Goal: Check status: Check status

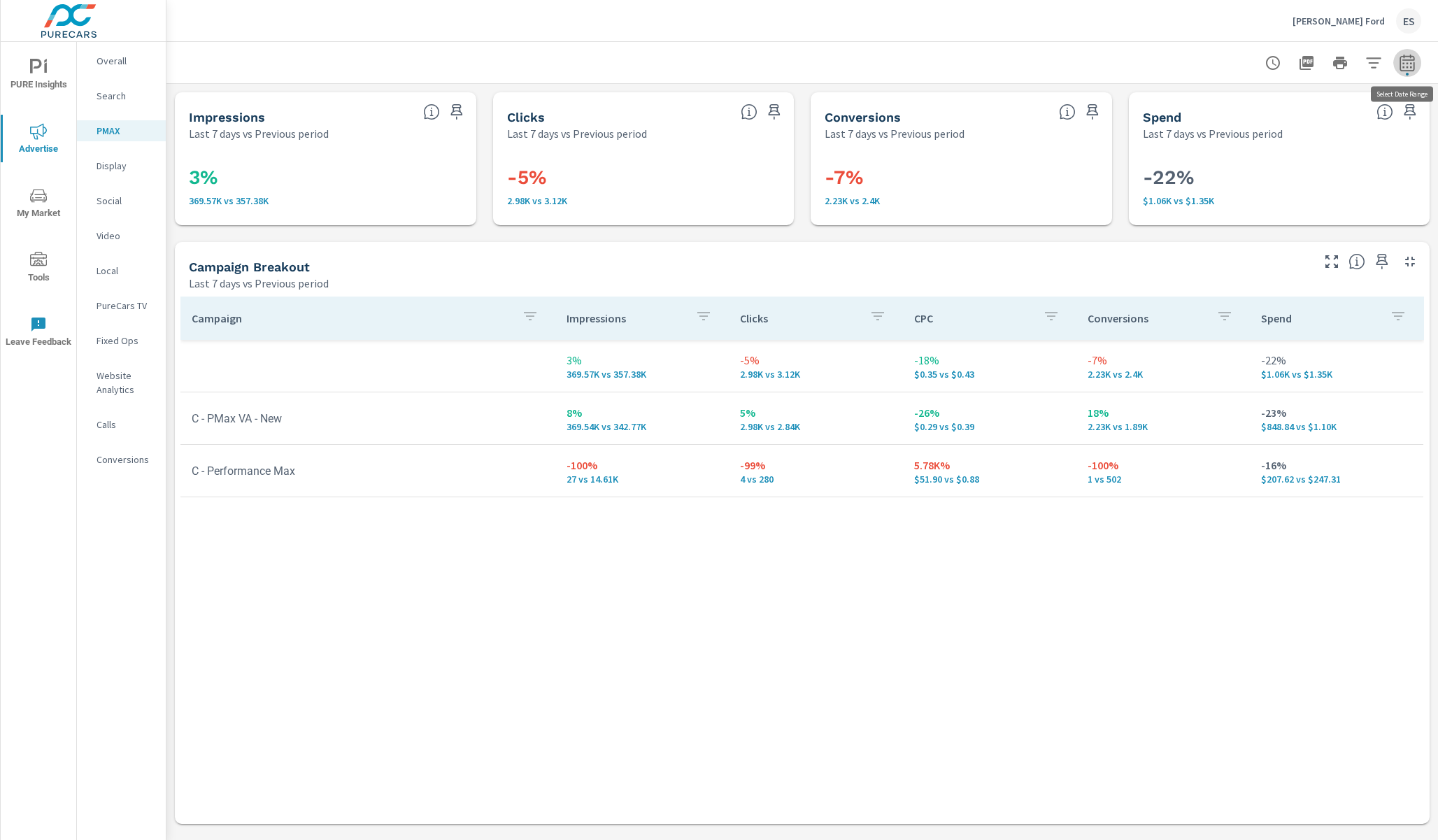
click at [1412, 58] on icon "button" at bounding box center [1407, 62] width 17 height 17
select select "Last 7 days"
select select "Previous period"
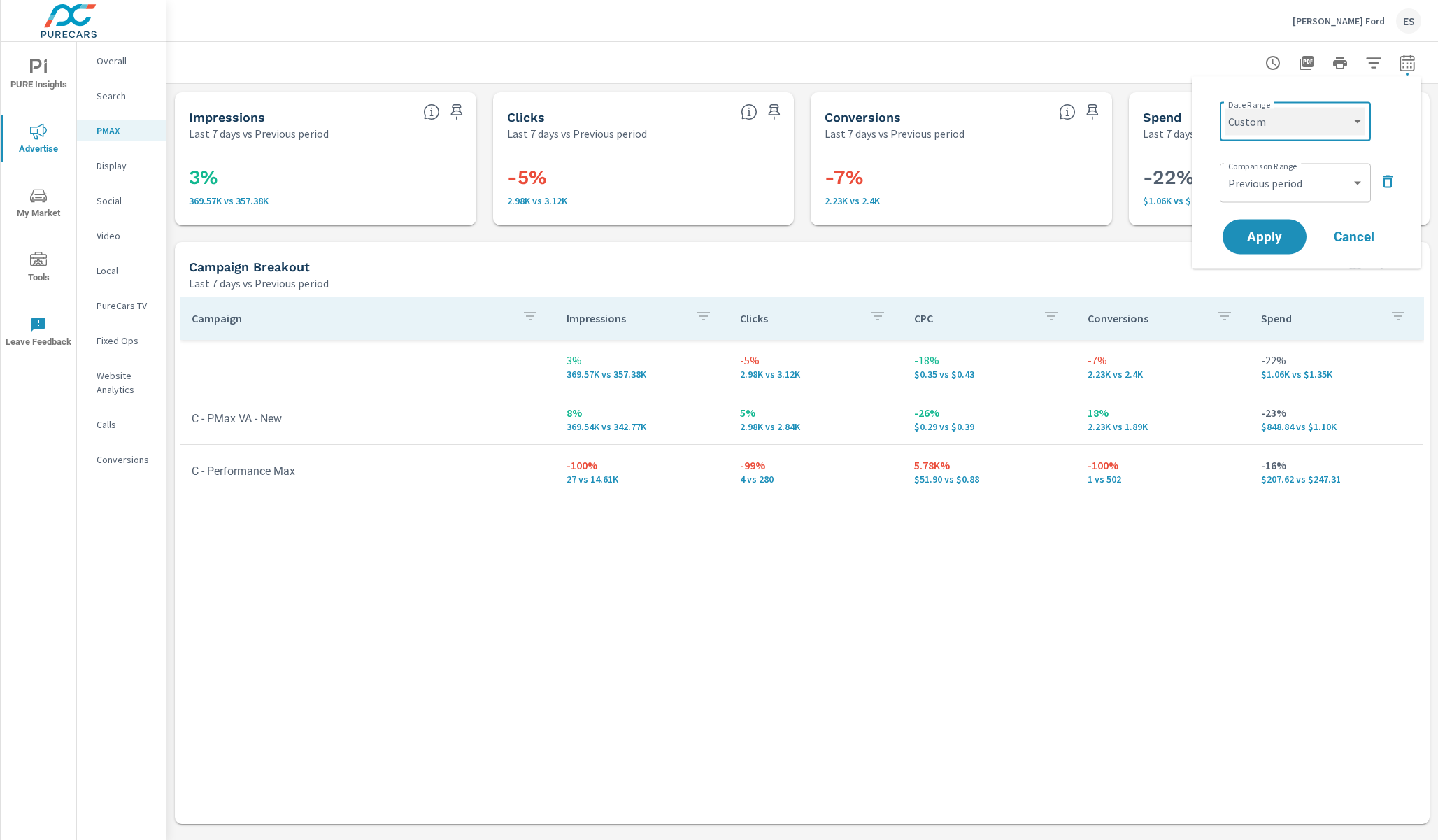
click option "Custom" at bounding box center [0, 0] width 0 height 0
select select "custom"
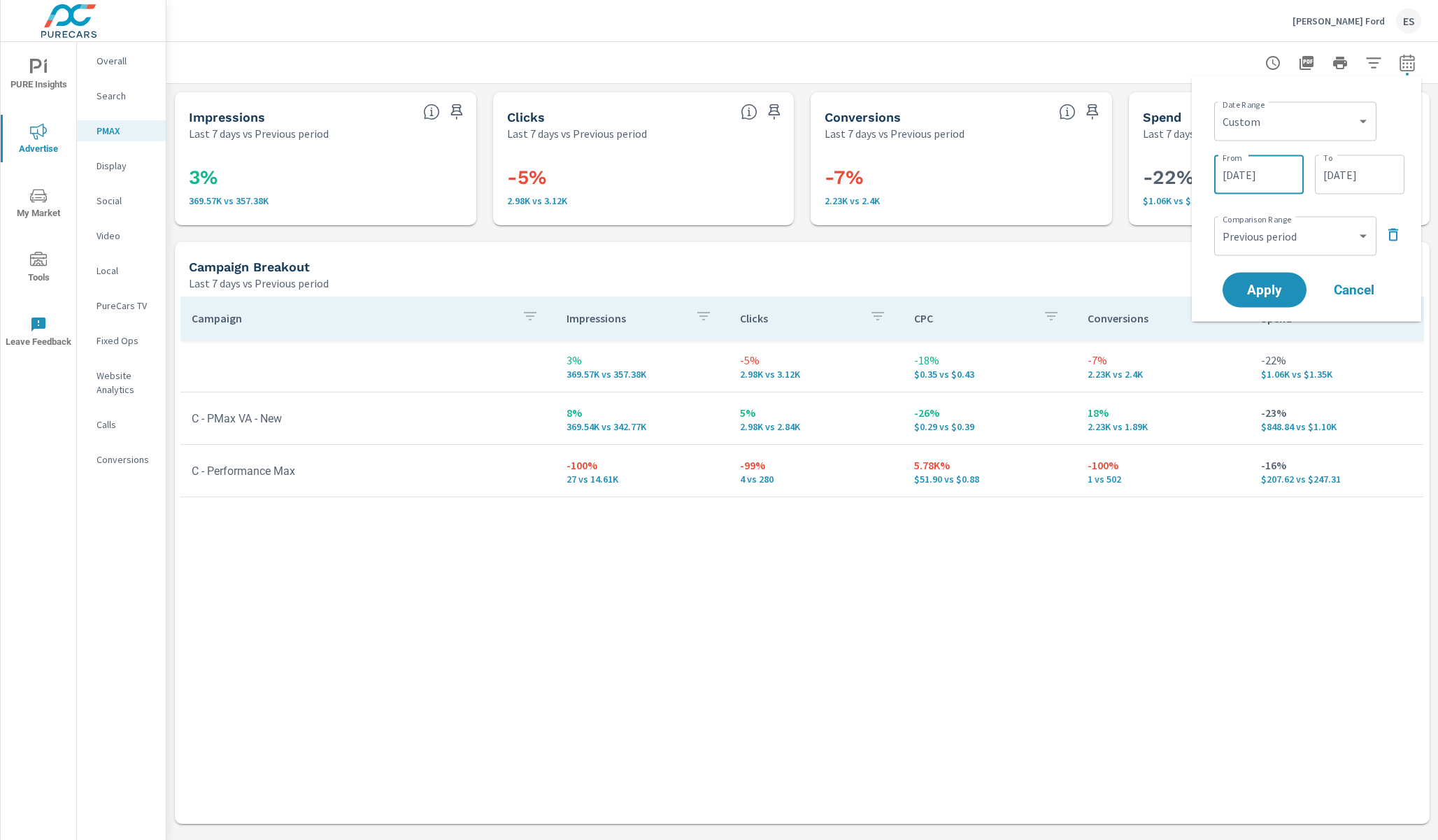
click at [1277, 180] on input "[DATE]" at bounding box center [1259, 174] width 78 height 28
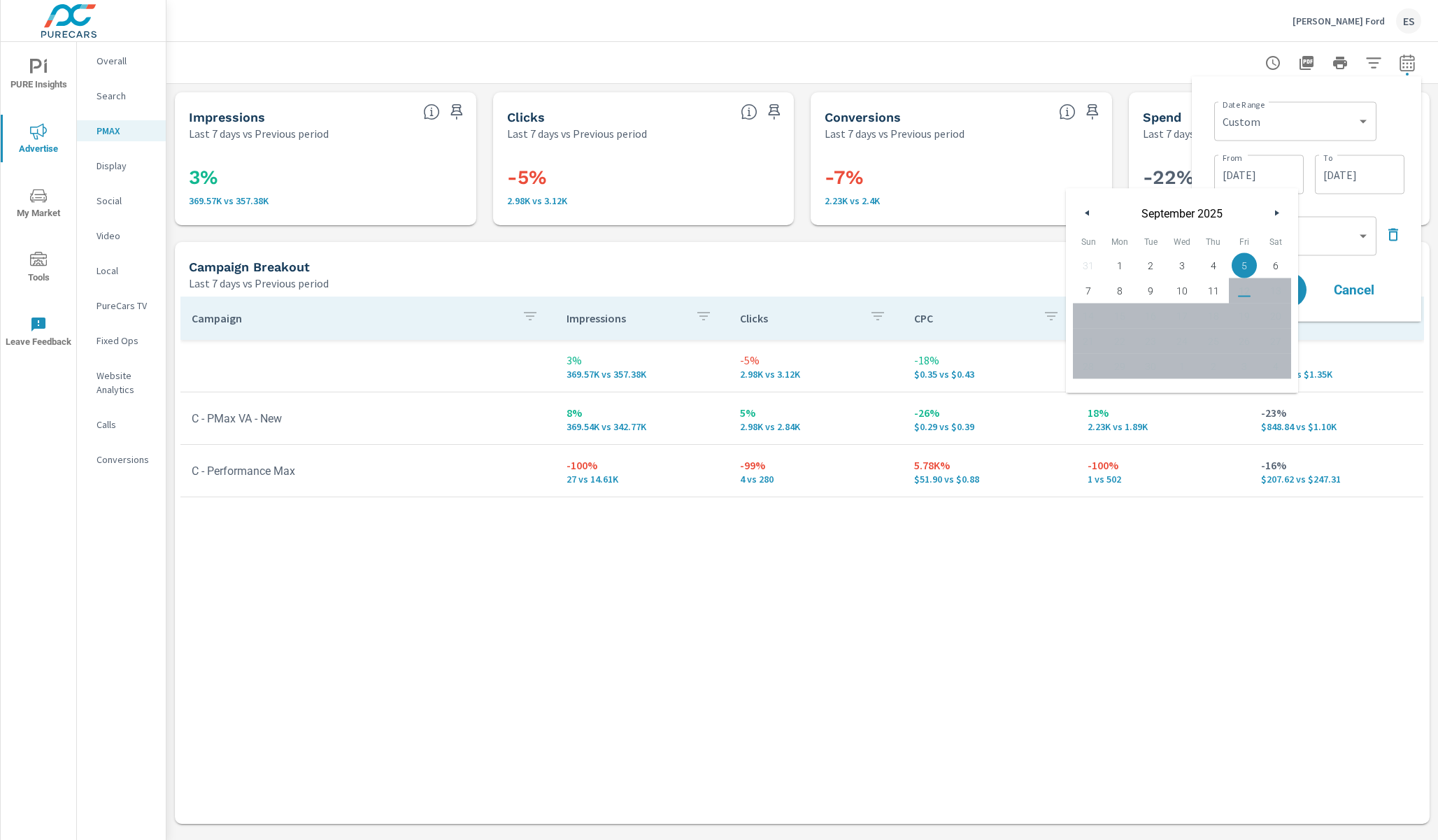
click at [1125, 261] on span "1" at bounding box center [1119, 265] width 31 height 18
click at [1218, 289] on span "11" at bounding box center [1213, 291] width 31 height 18
click at [1124, 288] on span "8" at bounding box center [1119, 291] width 31 height 18
type input "[DATE]"
click at [1399, 277] on div "Apply Cancel" at bounding box center [1309, 290] width 179 height 41
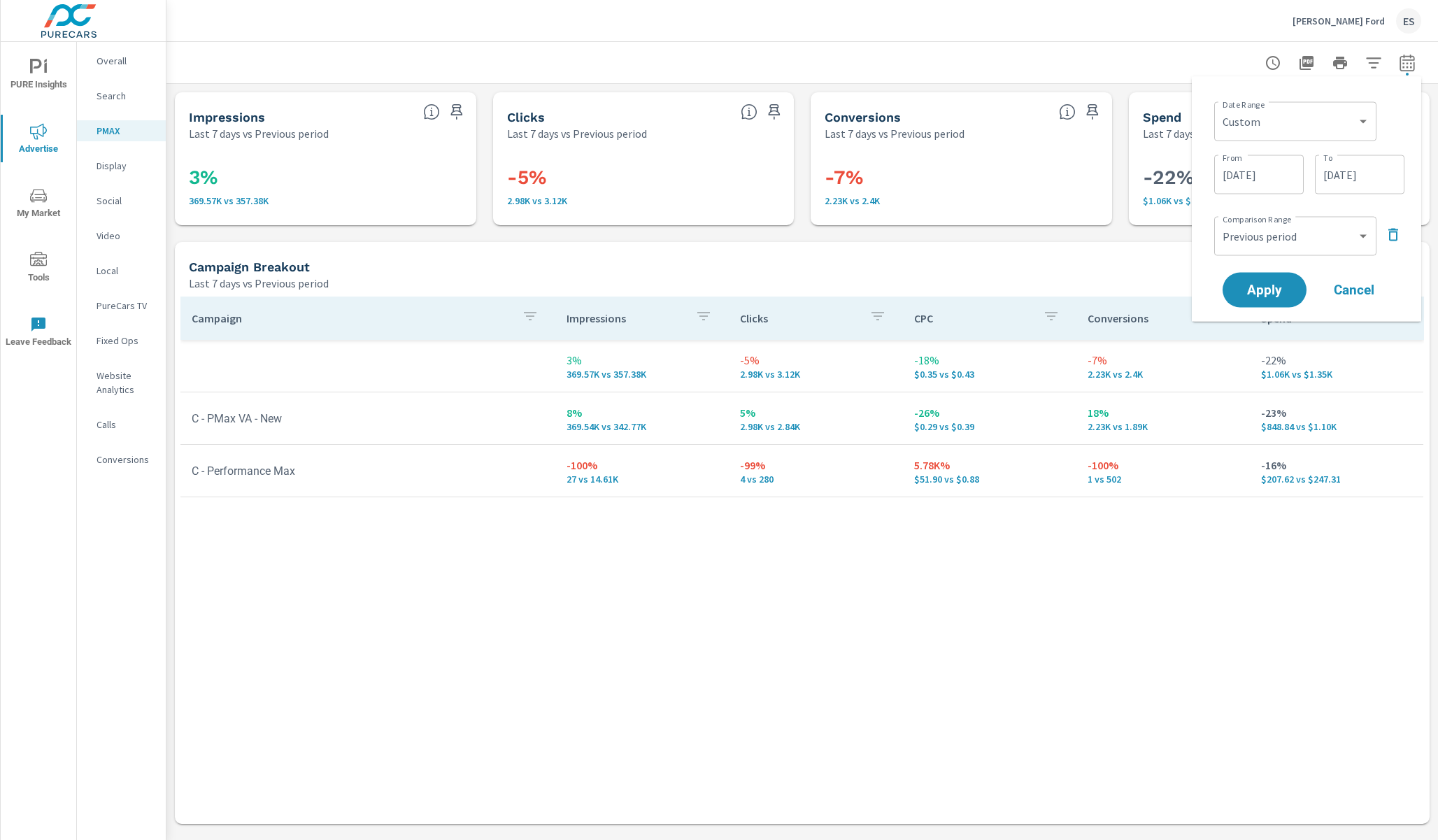
drag, startPoint x: 1352, startPoint y: 291, endPoint x: 1346, endPoint y: 281, distance: 11.7
click at [1352, 290] on span "Cancel" at bounding box center [1354, 290] width 56 height 13
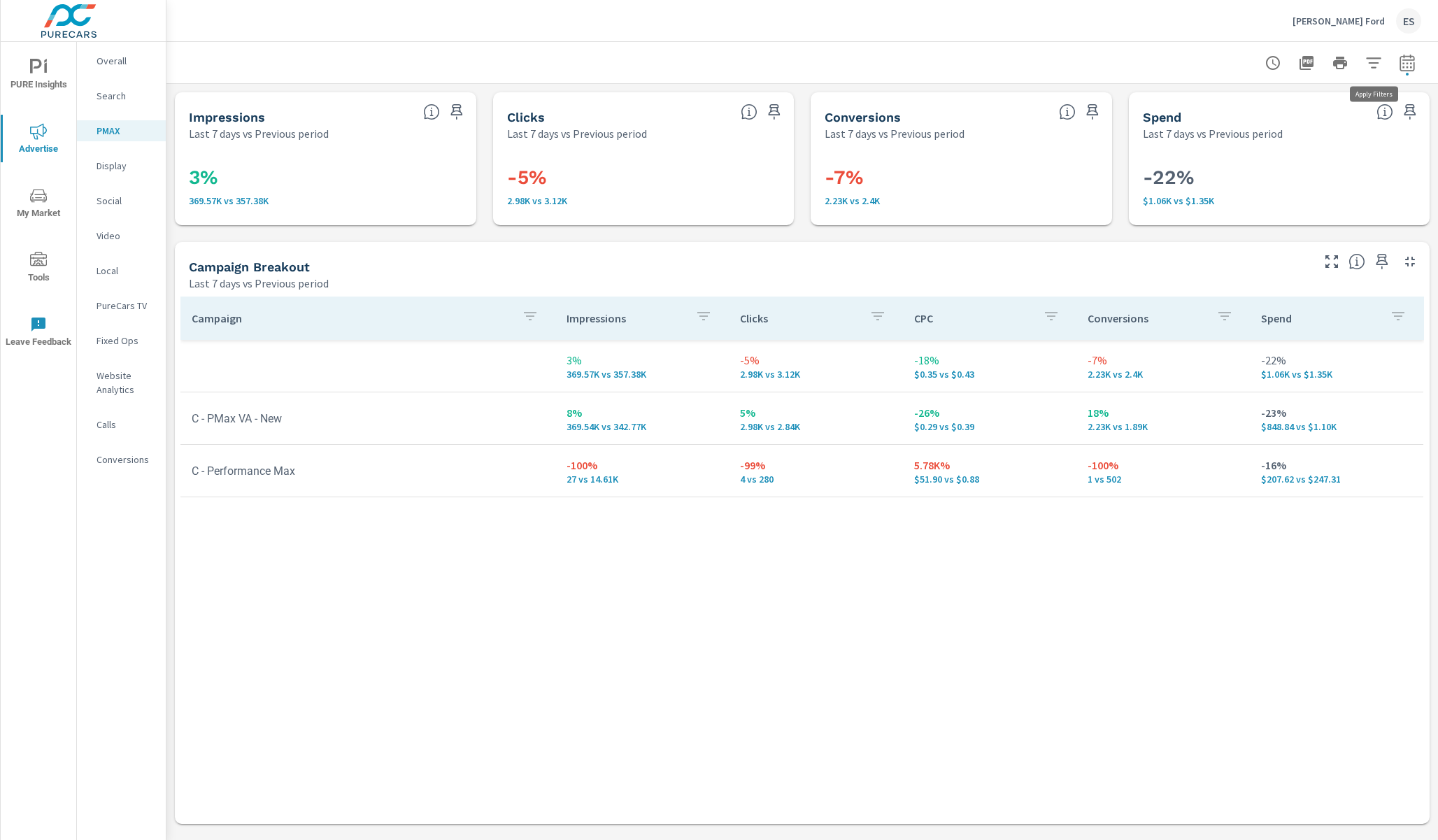
click at [1371, 62] on icon "button" at bounding box center [1373, 62] width 17 height 17
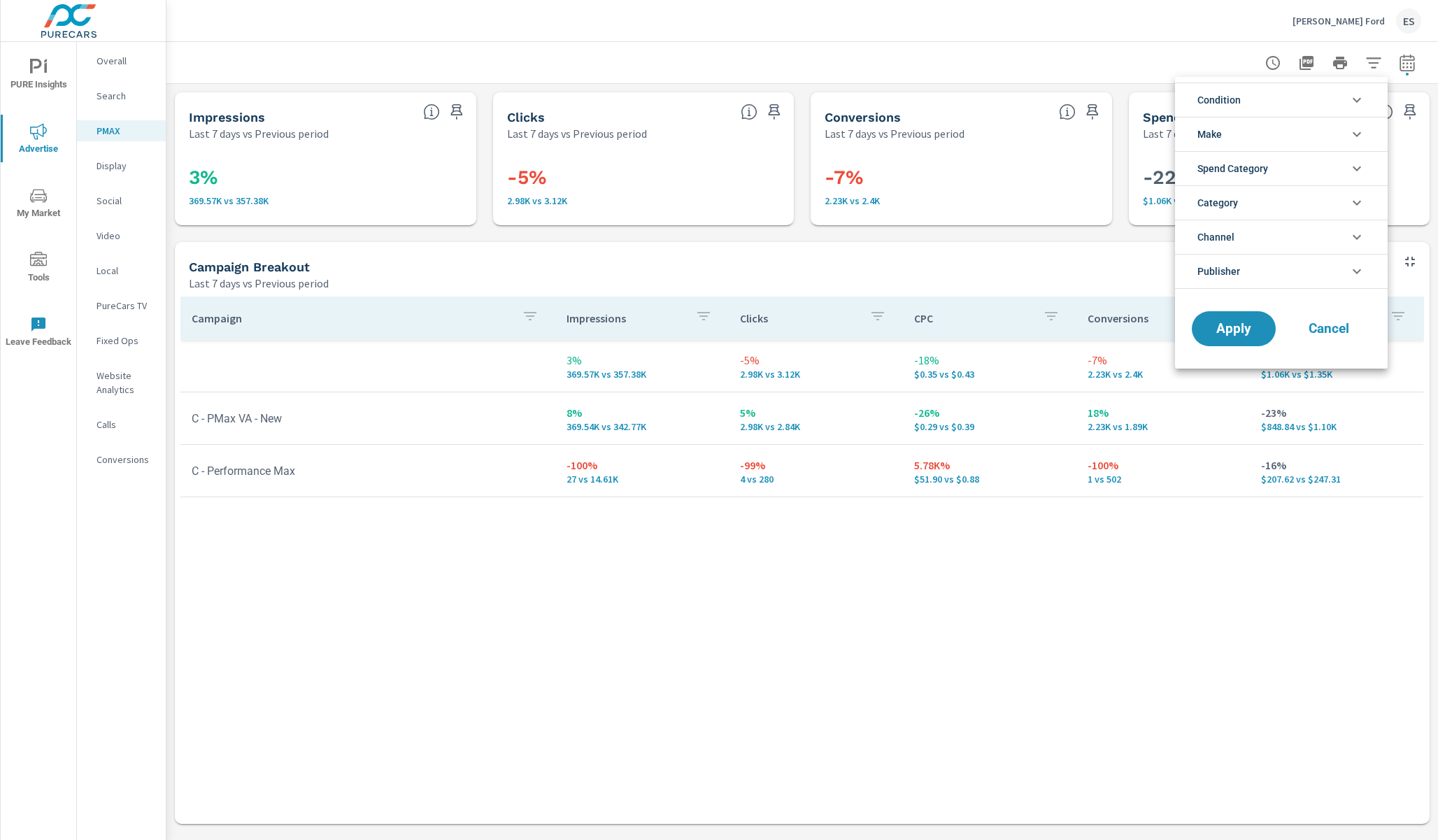
click at [1325, 326] on span "Cancel" at bounding box center [1328, 328] width 56 height 13
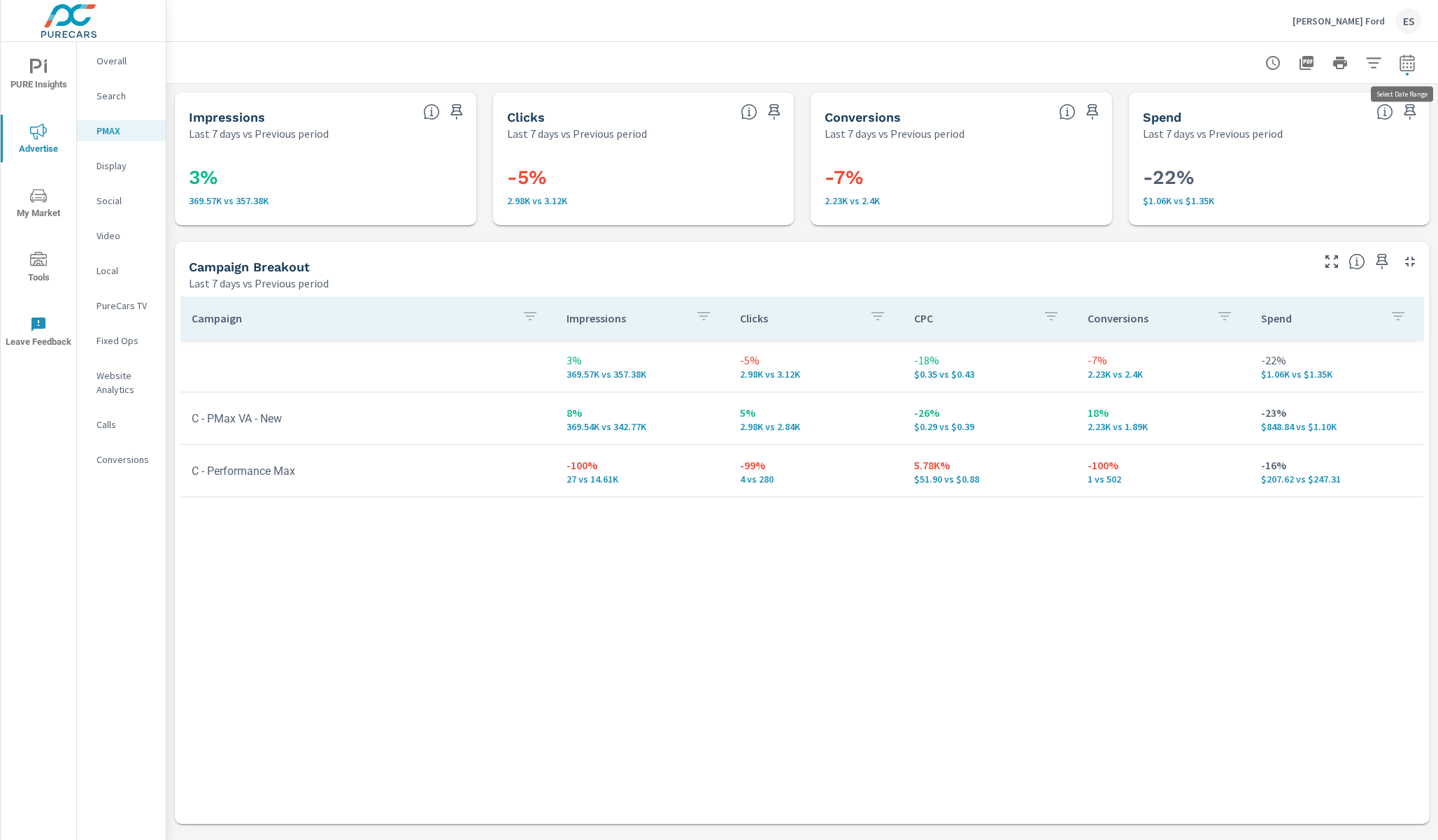
click at [1410, 61] on icon "button" at bounding box center [1407, 62] width 17 height 17
select select "Last 7 days"
select select "Previous period"
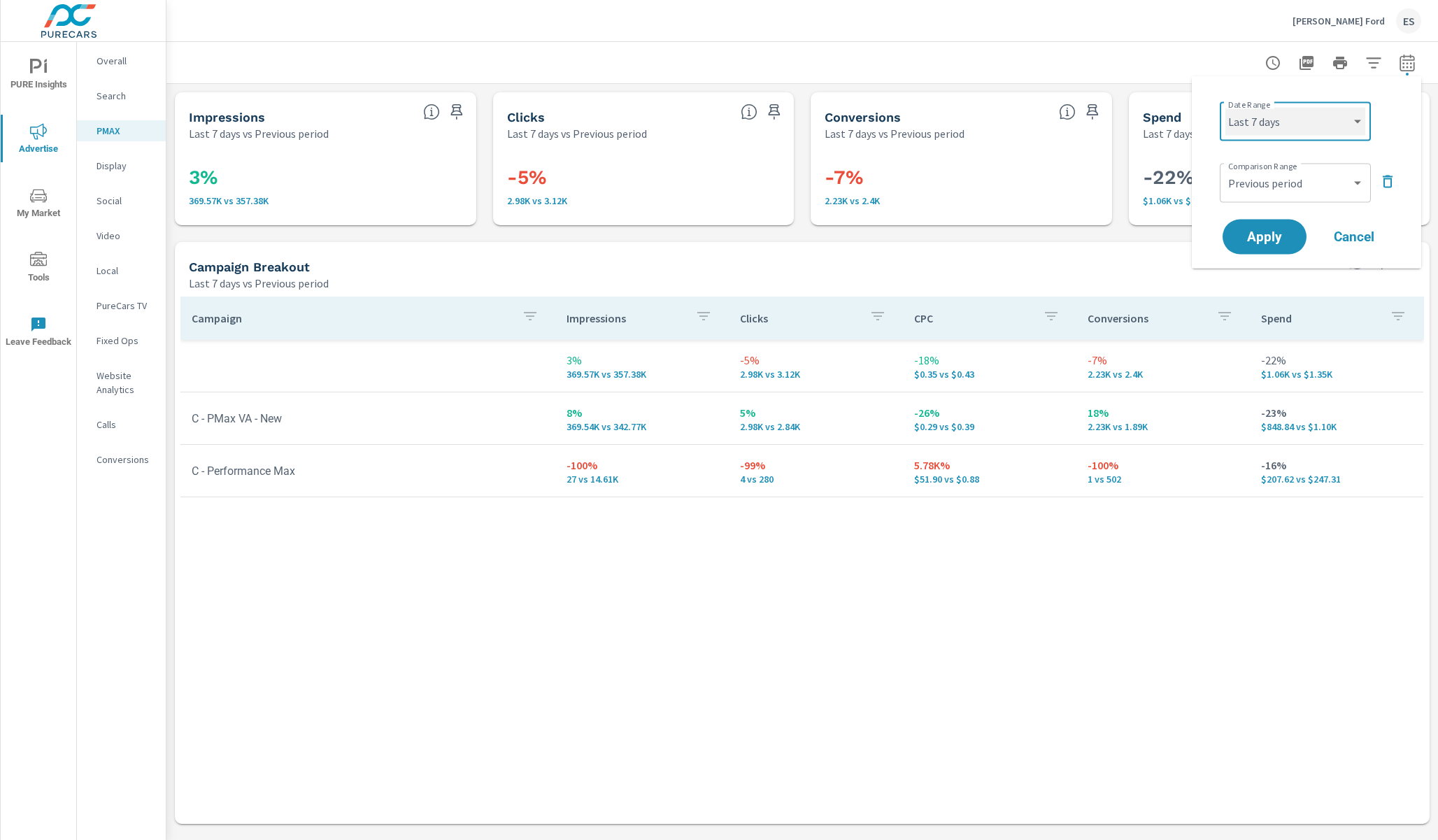
click option "Custom" at bounding box center [0, 0] width 0 height 0
select select "custom"
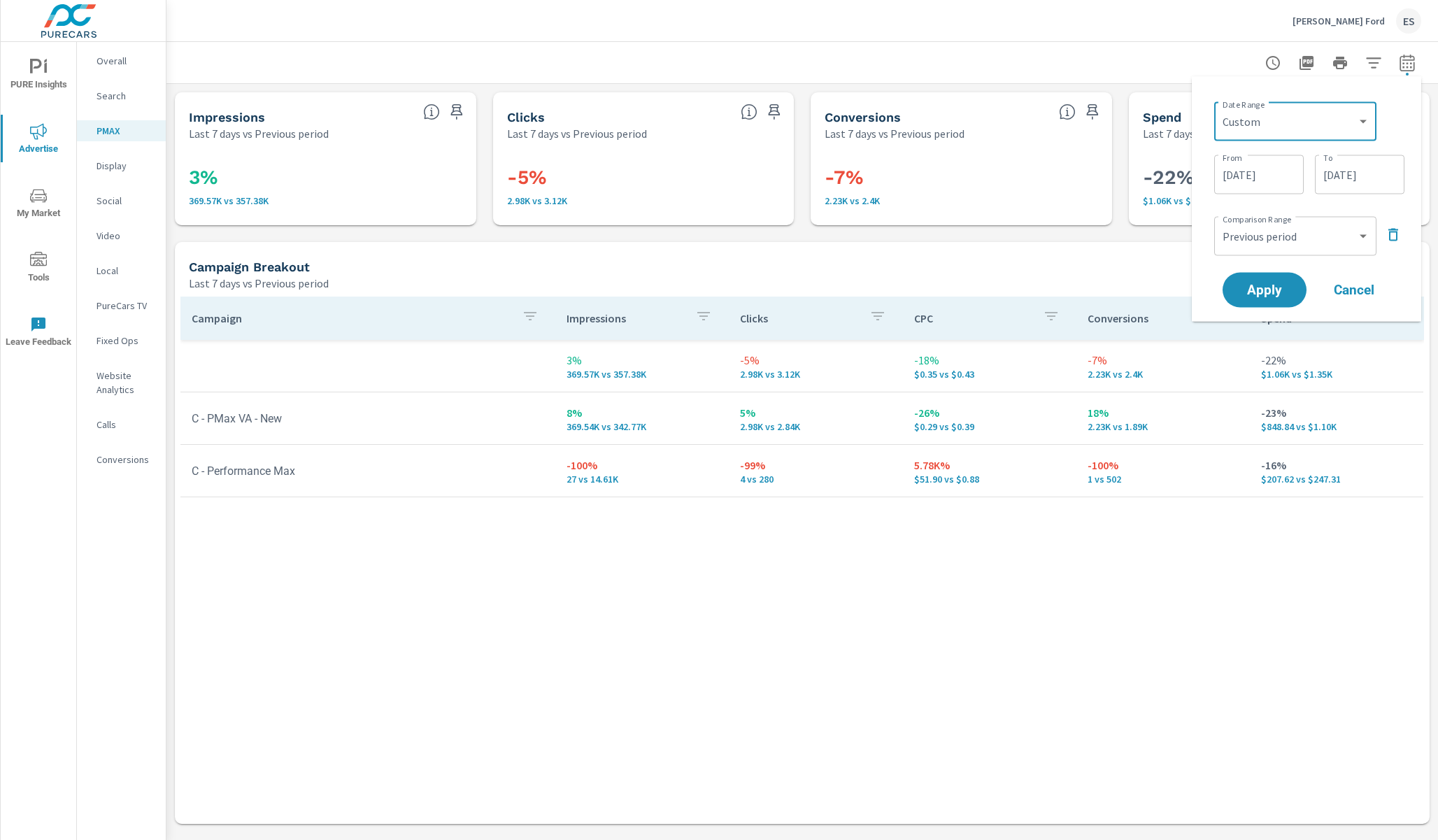
click at [1262, 180] on input "[DATE]" at bounding box center [1259, 174] width 78 height 28
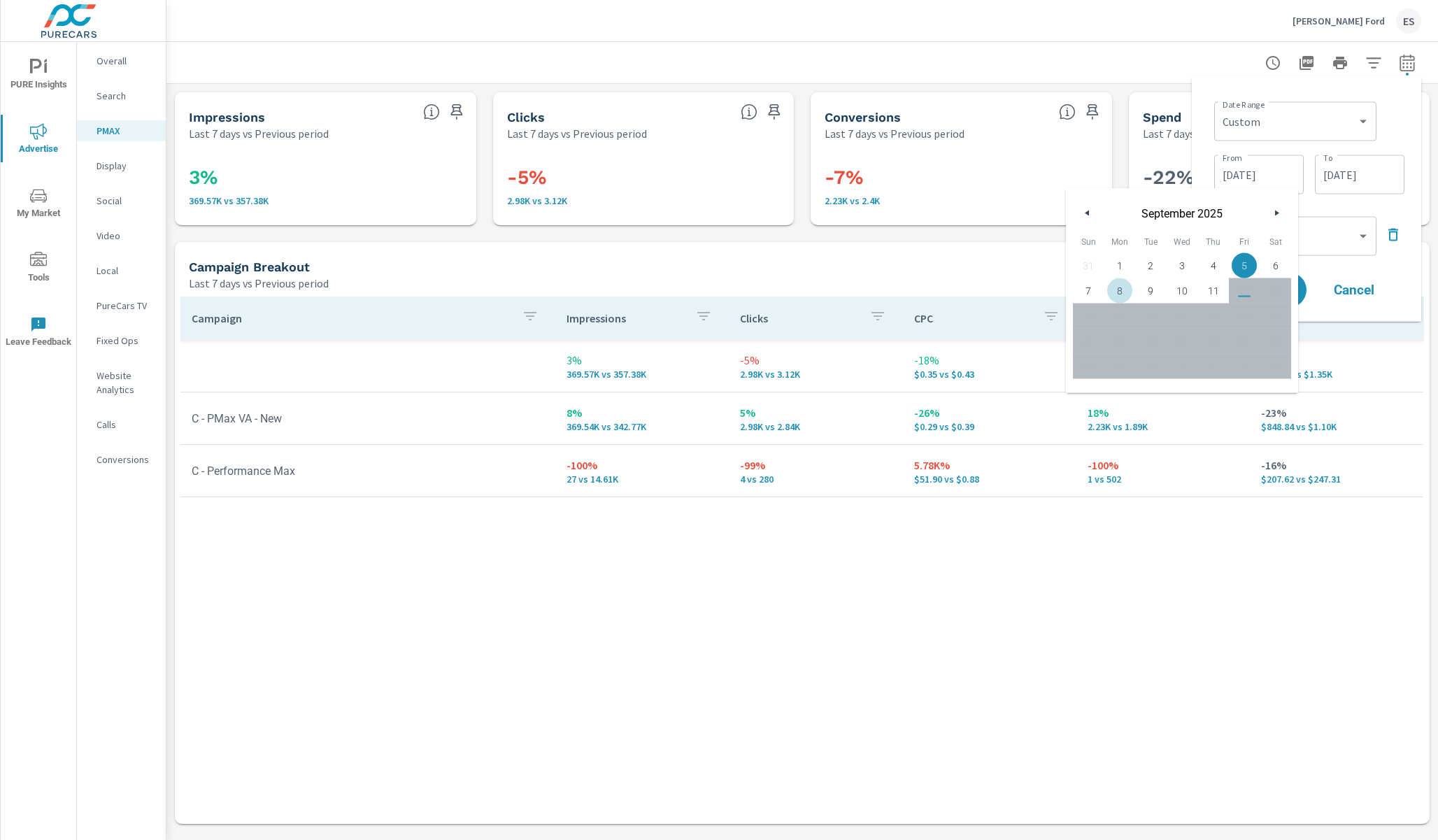
click at [1123, 286] on span "8" at bounding box center [1119, 291] width 31 height 18
type input "[DATE]"
click at [1327, 187] on input "[DATE]" at bounding box center [1360, 174] width 78 height 28
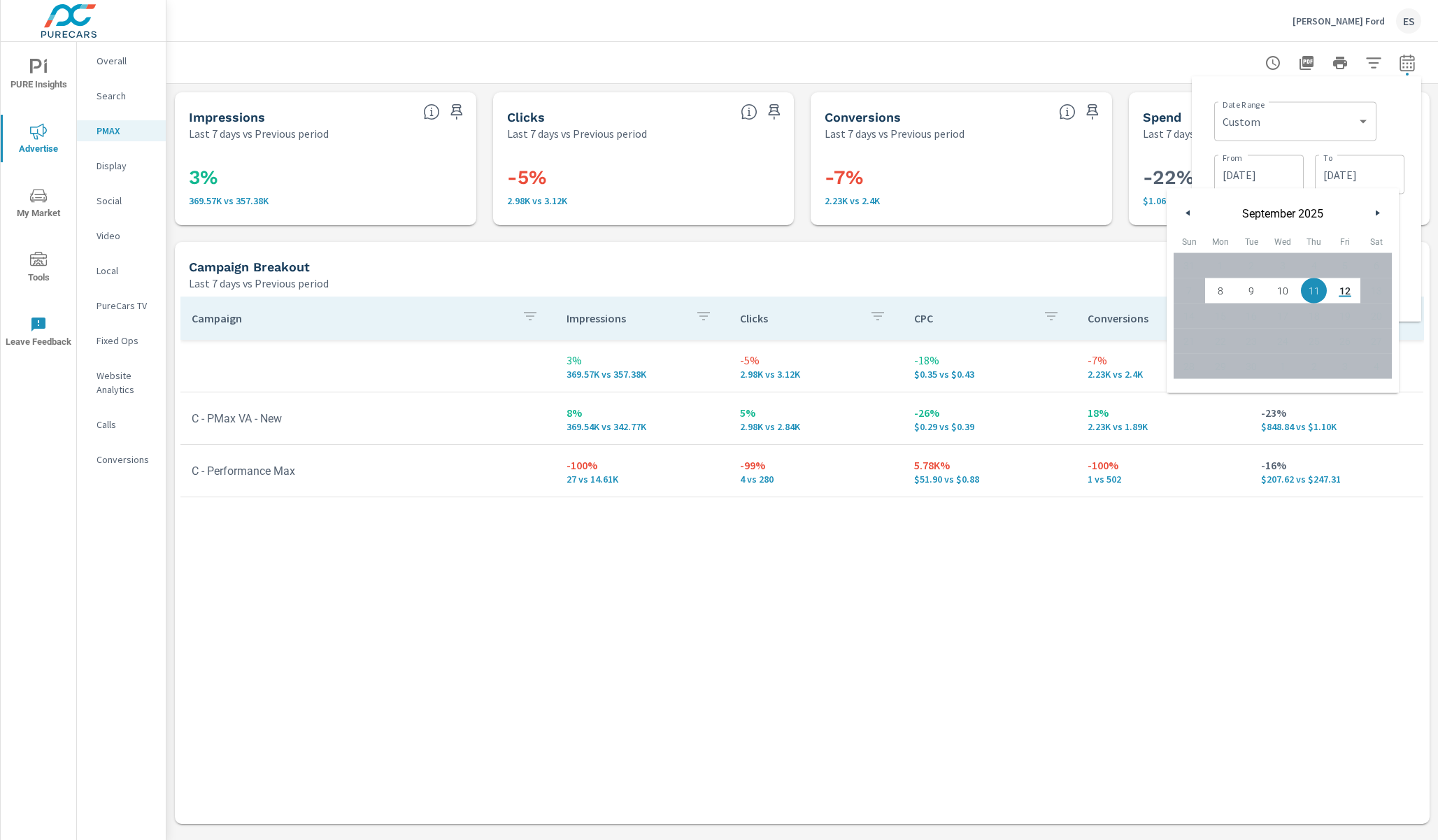
click at [1340, 293] on span "12" at bounding box center [1344, 291] width 31 height 18
type input "[DATE]"
click at [1373, 165] on input "[DATE]" at bounding box center [1360, 174] width 78 height 28
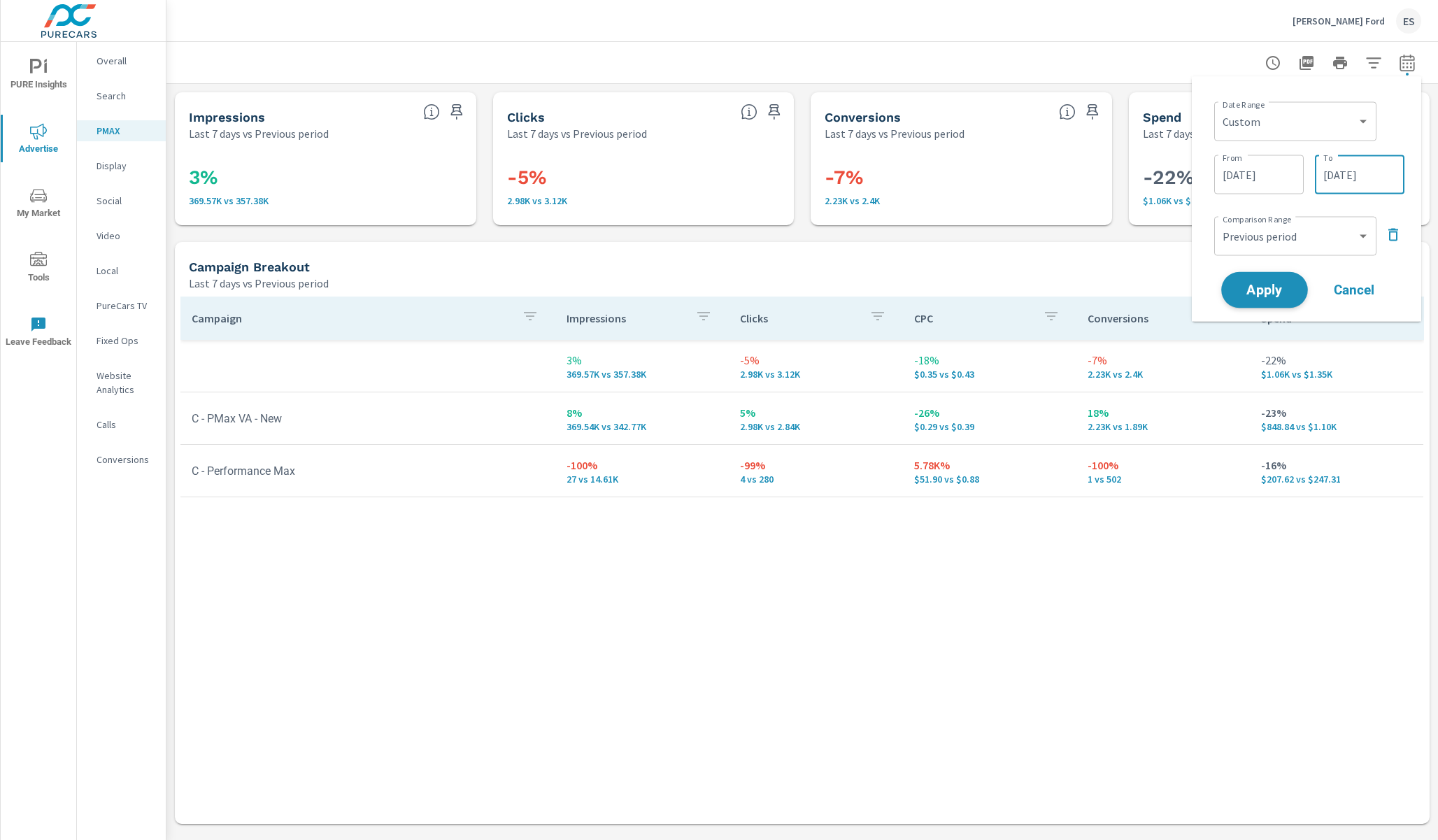
click at [1281, 293] on span "Apply" at bounding box center [1265, 289] width 58 height 14
